Goal: Information Seeking & Learning: Learn about a topic

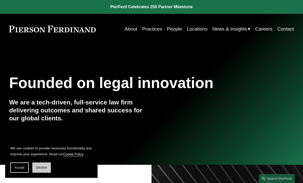
click at [44, 168] on span "Decline" at bounding box center [41, 168] width 11 height 4
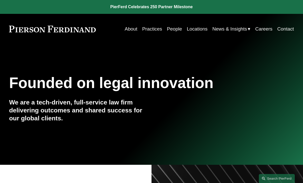
click at [132, 29] on link "About" at bounding box center [131, 29] width 13 height 10
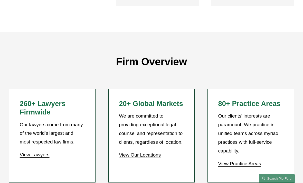
scroll to position [350, 0]
click at [238, 161] on link "View Practice Areas" at bounding box center [240, 163] width 43 height 5
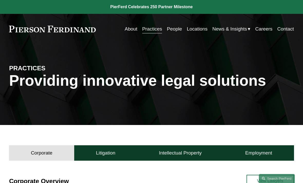
click at [169, 31] on link "People" at bounding box center [174, 29] width 15 height 10
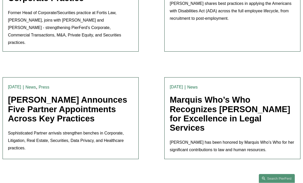
scroll to position [630, 0]
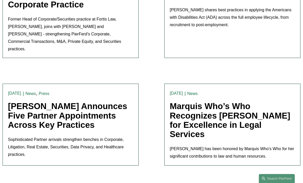
click at [284, 142] on div "News [PERSON_NAME] [DATE] News [PERSON_NAME] [DATE] [PERSON_NAME] Named Among L…" at bounding box center [151, 54] width 303 height 1106
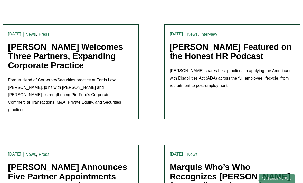
scroll to position [562, 0]
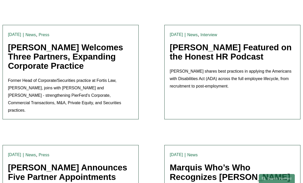
click at [95, 43] on link "[PERSON_NAME] Welcomes Three Partners, Expanding Corporate Practice" at bounding box center [65, 57] width 115 height 28
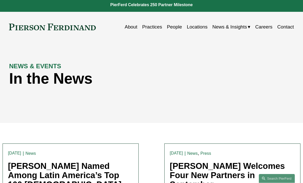
scroll to position [0, 0]
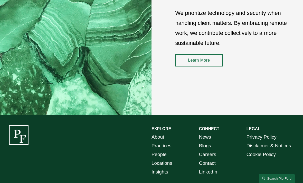
scroll to position [658, 0]
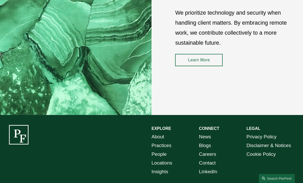
click at [208, 142] on link "Blogs" at bounding box center [205, 146] width 12 height 9
